Goal: Browse casually: Explore the website without a specific task or goal

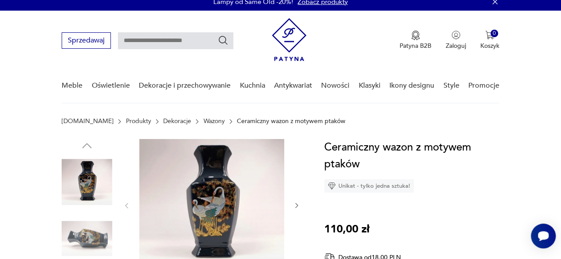
scroll to position [4, 0]
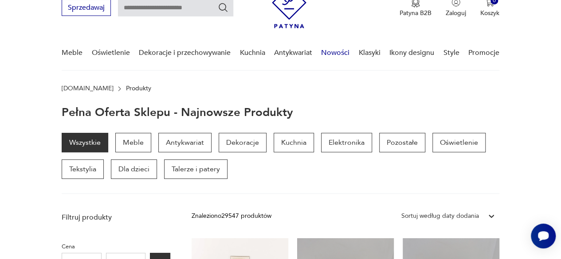
click at [340, 53] on link "Nowości" at bounding box center [335, 53] width 28 height 34
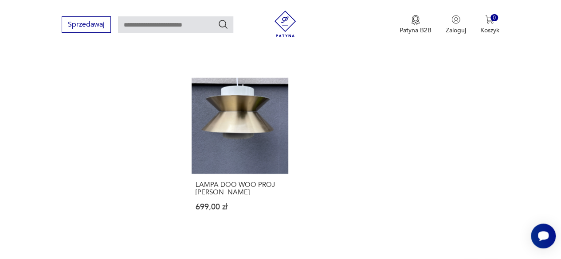
scroll to position [1186, 0]
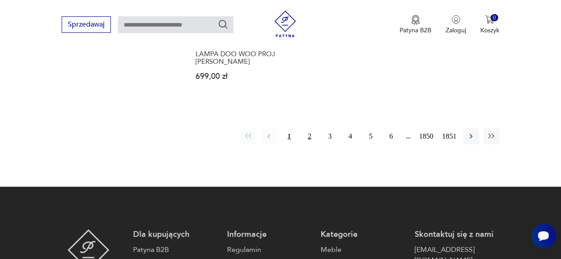
click at [309, 136] on button "2" at bounding box center [310, 137] width 16 height 16
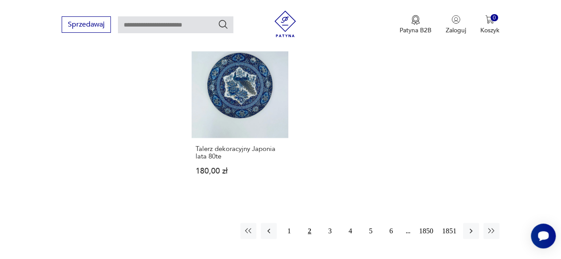
scroll to position [1122, 0]
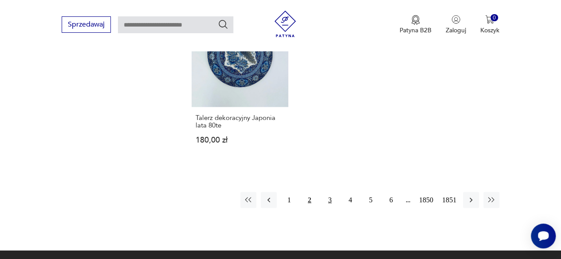
click at [329, 192] on button "3" at bounding box center [330, 200] width 16 height 16
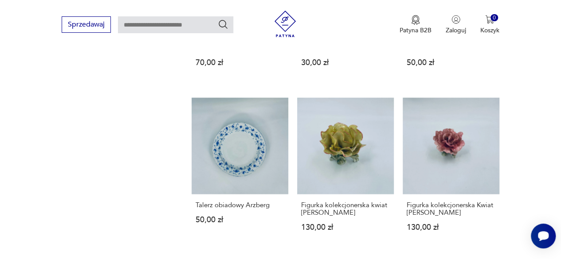
scroll to position [863, 0]
